Goal: Participate in discussion: Engage in conversation with other users on a specific topic

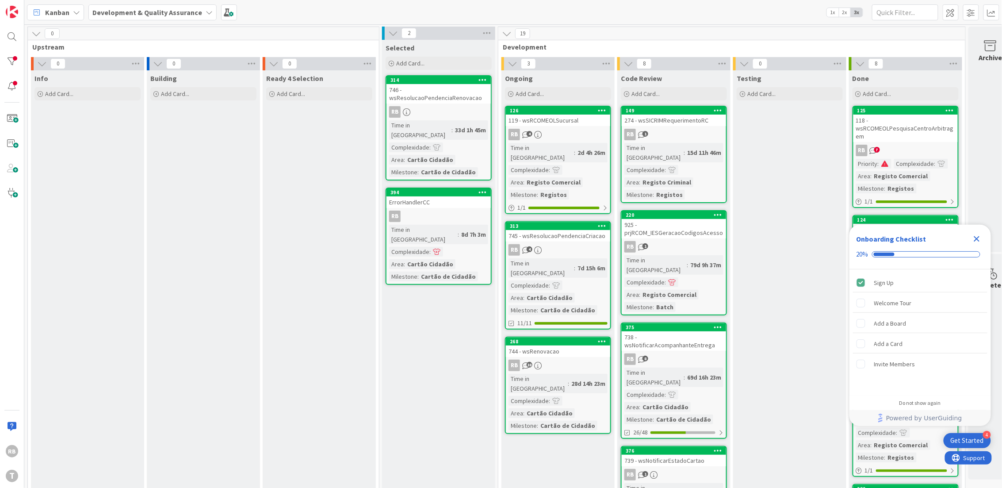
click at [575, 263] on div "7d 15h 6m" at bounding box center [591, 268] width 32 height 10
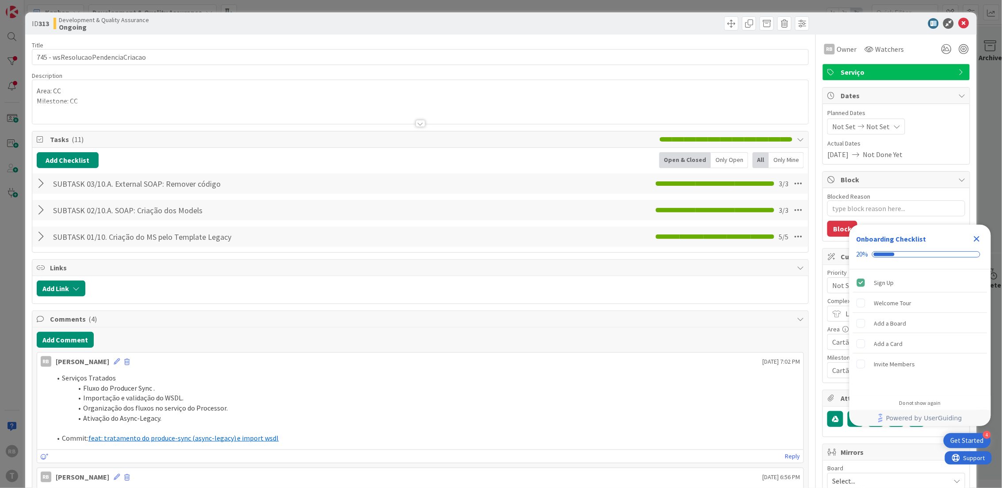
type textarea "x"
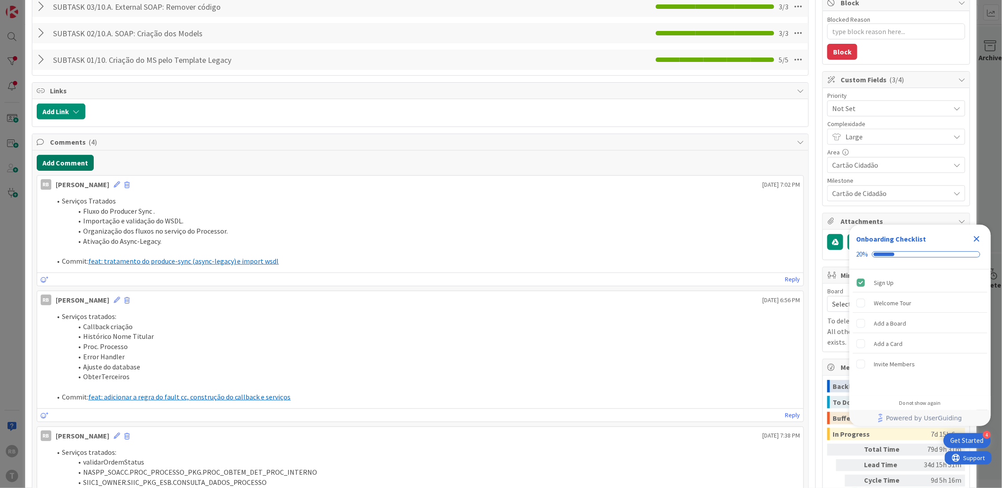
click at [65, 160] on button "Add Comment" at bounding box center [65, 163] width 57 height 16
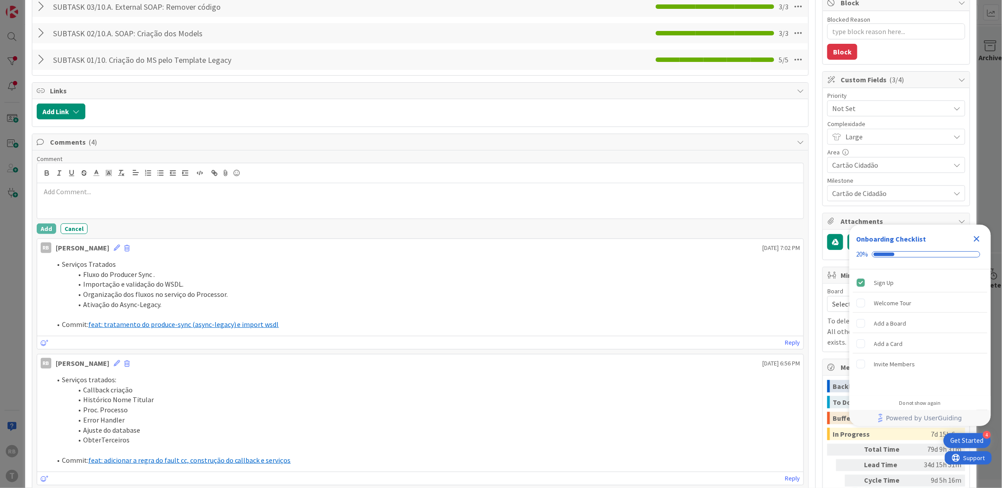
scroll to position [0, 0]
click at [89, 197] on p at bounding box center [421, 192] width 760 height 10
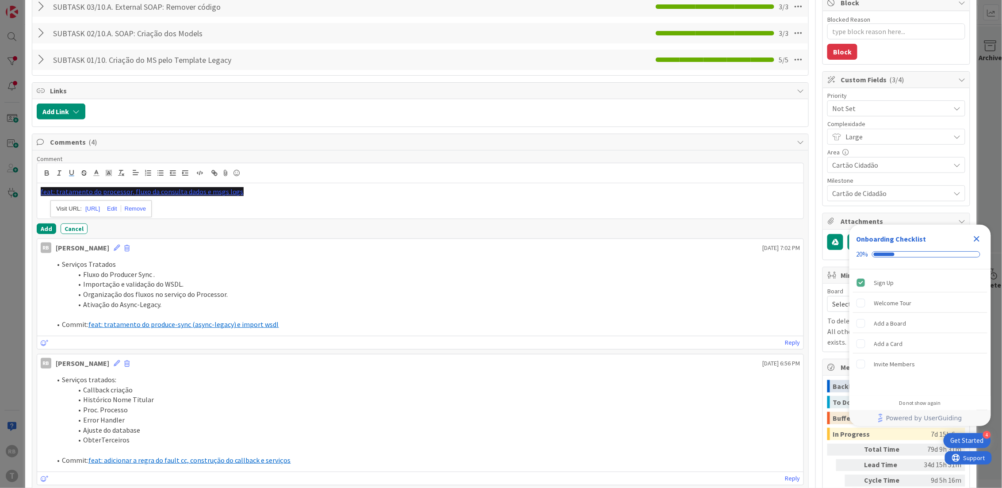
click at [269, 194] on p "feat: tratamento do processor, fluxo da consulta dados e msgs logs" at bounding box center [421, 192] width 760 height 10
drag, startPoint x: 271, startPoint y: 196, endPoint x: 21, endPoint y: 188, distance: 249.6
click at [21, 188] on div "ID 313 Development & Quality Assurance Ongoing Title 33 / 128 745 - wsResolucao…" at bounding box center [501, 244] width 1002 height 488
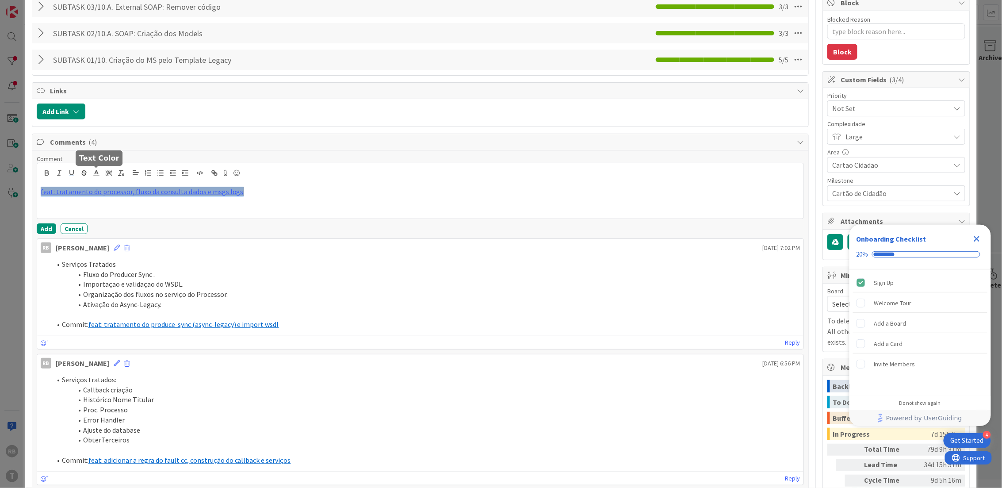
click at [93, 173] on icon at bounding box center [96, 173] width 8 height 8
click at [140, 186] on span at bounding box center [141, 184] width 7 height 7
click at [106, 173] on icon at bounding box center [109, 173] width 8 height 8
click at [113, 191] on span at bounding box center [109, 193] width 7 height 7
click at [249, 193] on p "feat: tratamento do processor, fluxo da consulta dados e msgs logs" at bounding box center [421, 192] width 760 height 10
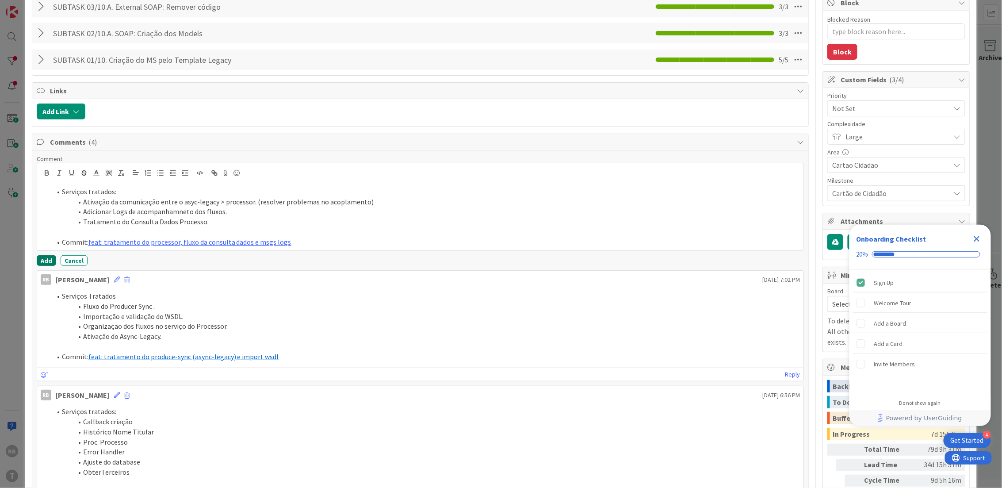
click at [42, 261] on button "Add" at bounding box center [46, 260] width 19 height 11
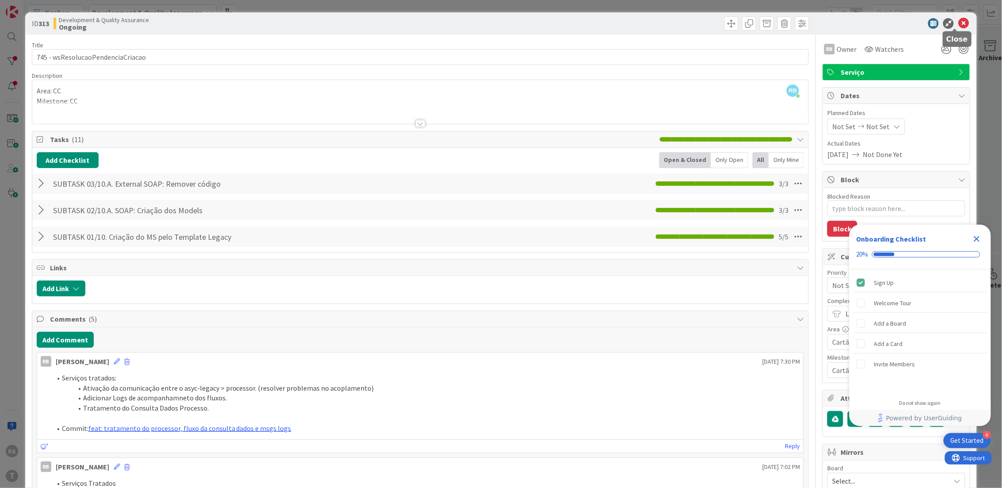
click at [959, 25] on icon at bounding box center [964, 23] width 11 height 11
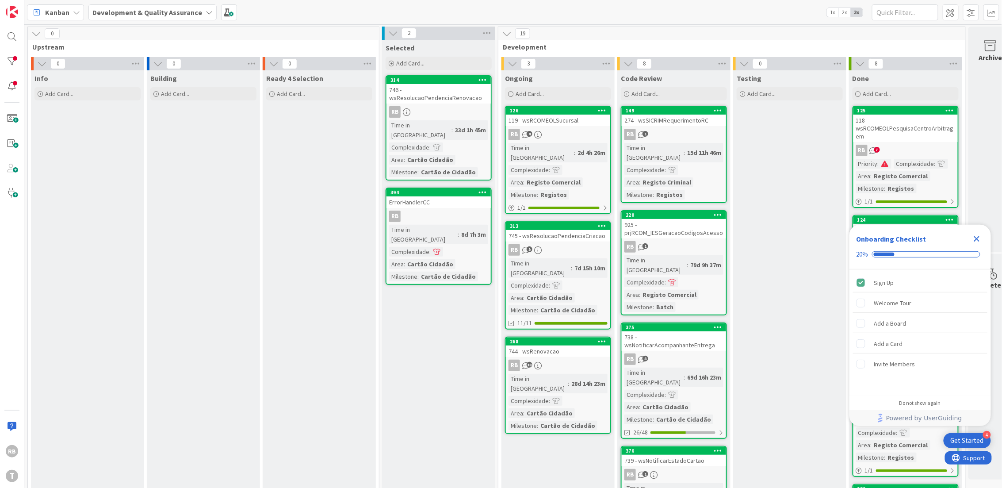
click at [883, 162] on span at bounding box center [886, 164] width 8 height 6
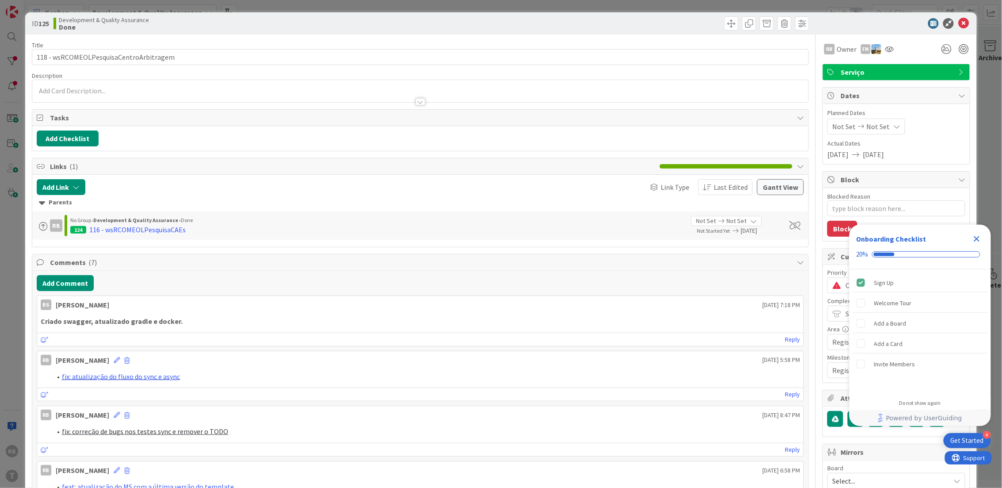
click at [978, 238] on icon "Close Checklist" at bounding box center [977, 239] width 6 height 6
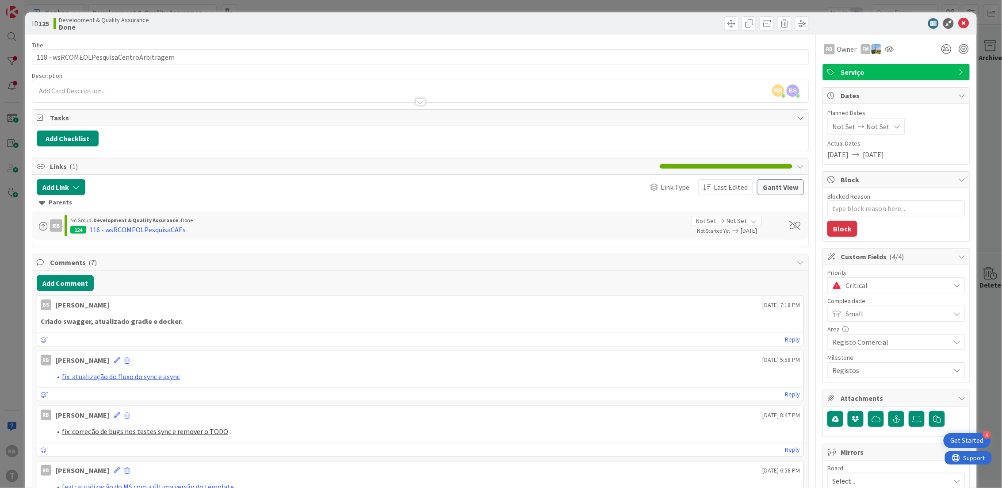
click at [846, 287] on span "Critical" at bounding box center [896, 285] width 100 height 12
type textarea "x"
click at [846, 287] on span "Critical" at bounding box center [895, 286] width 99 height 12
click at [959, 20] on icon at bounding box center [964, 23] width 11 height 11
